Goal: Transaction & Acquisition: Purchase product/service

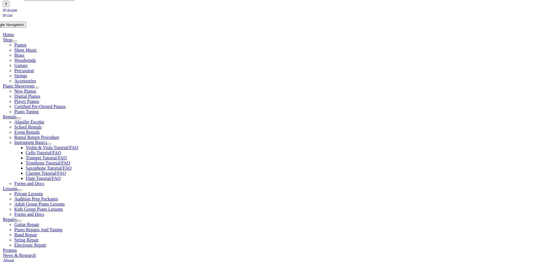
scroll to position [95, 0]
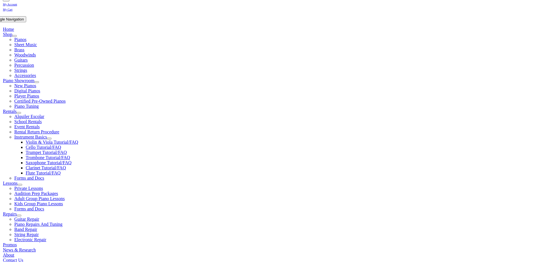
scroll to position [190, 0]
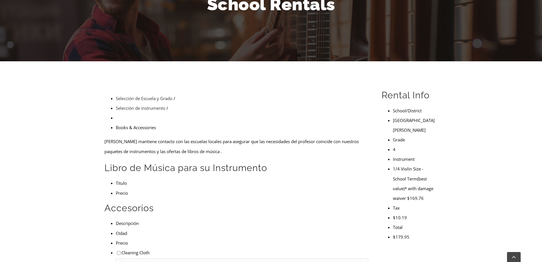
scroll to position [95, 0]
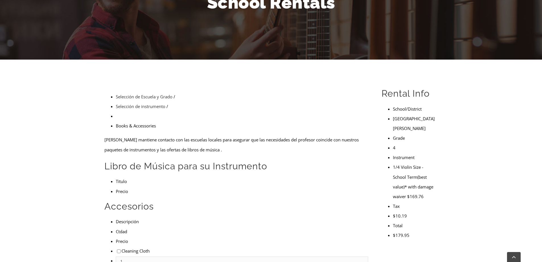
drag, startPoint x: 155, startPoint y: 180, endPoint x: 226, endPoint y: 179, distance: 70.9
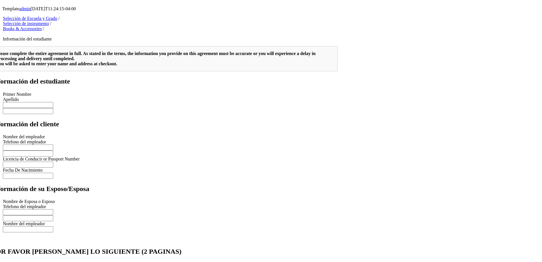
type input "Page 2"
